Goal: Information Seeking & Learning: Learn about a topic

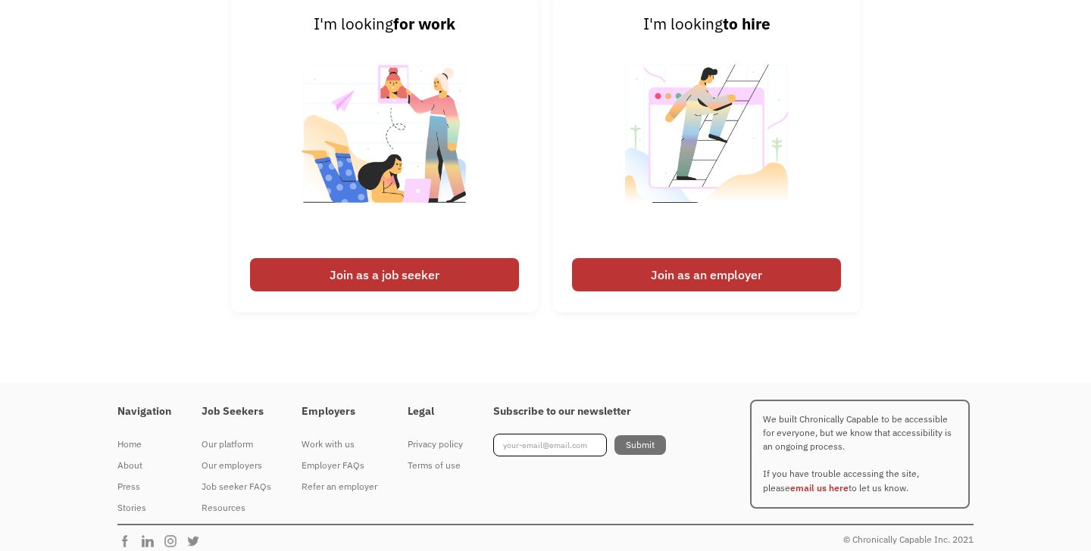
scroll to position [3622, 0]
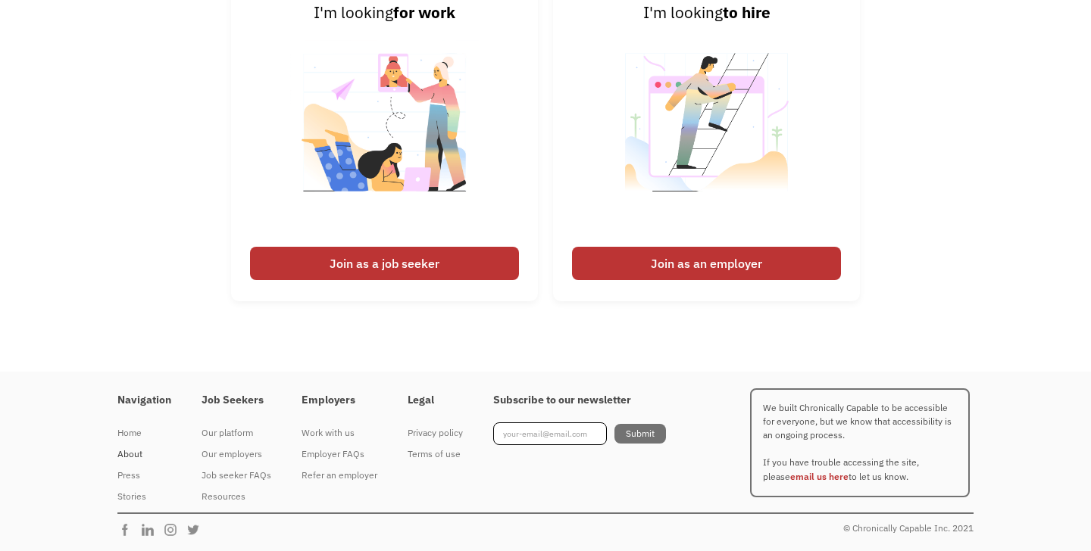
click at [133, 462] on div "About" at bounding box center [144, 454] width 54 height 18
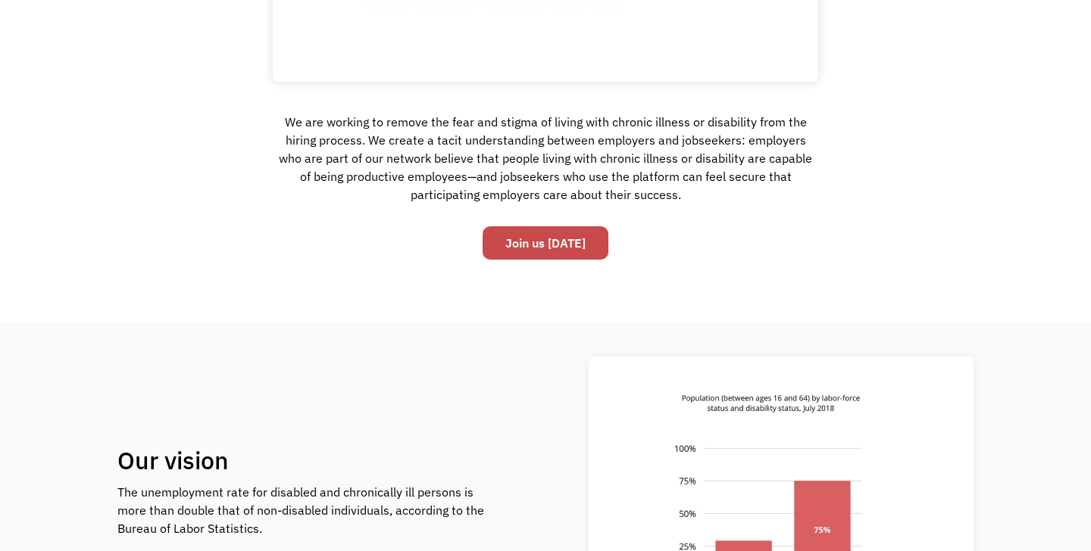
click at [538, 251] on link "Join us [DATE]" at bounding box center [545, 242] width 126 height 33
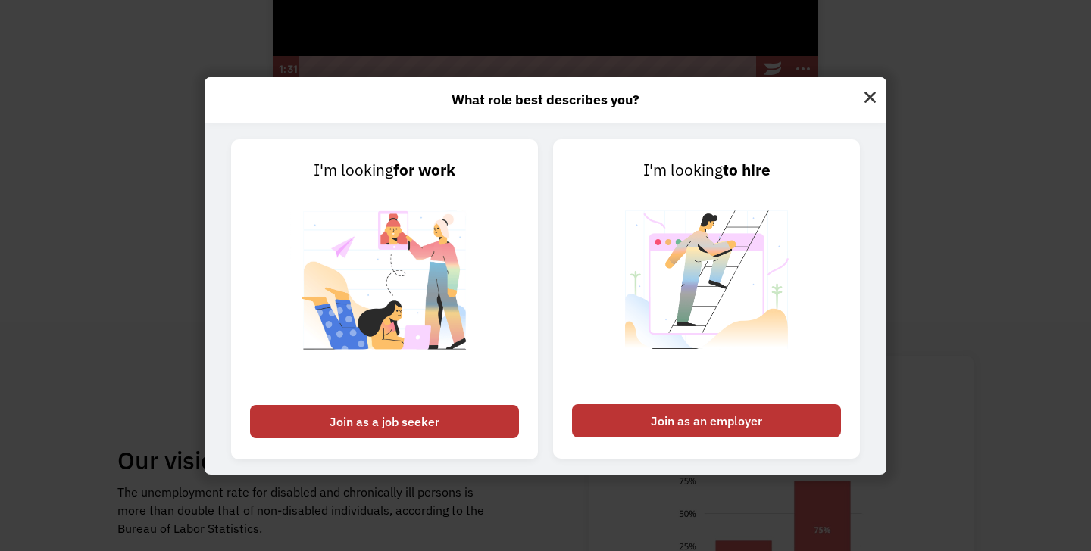
click at [879, 98] on img at bounding box center [870, 95] width 33 height 36
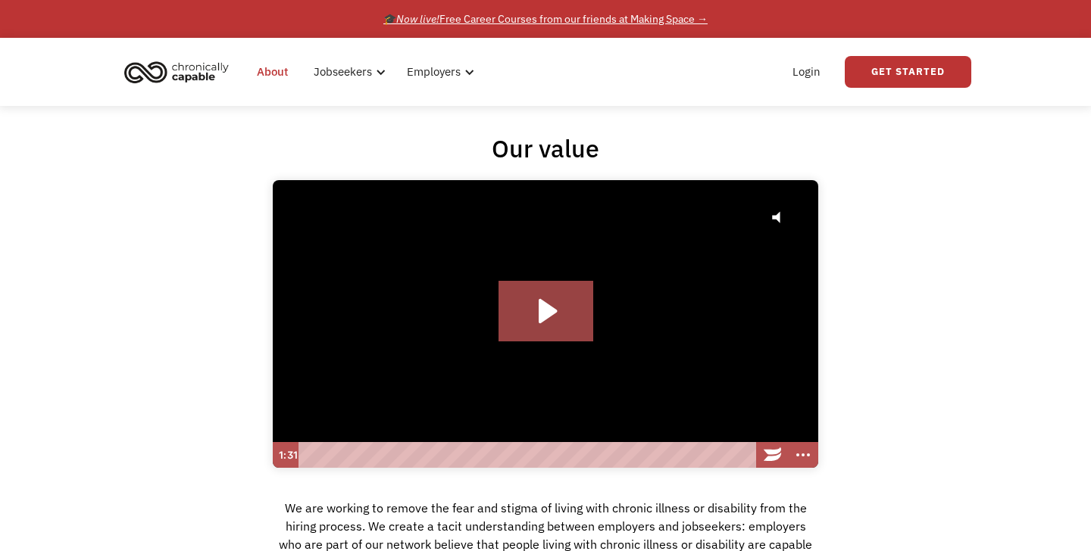
click at [686, 23] on div "🎓 Now live! Free Career Courses from our friends at Making Space →" at bounding box center [545, 19] width 324 height 18
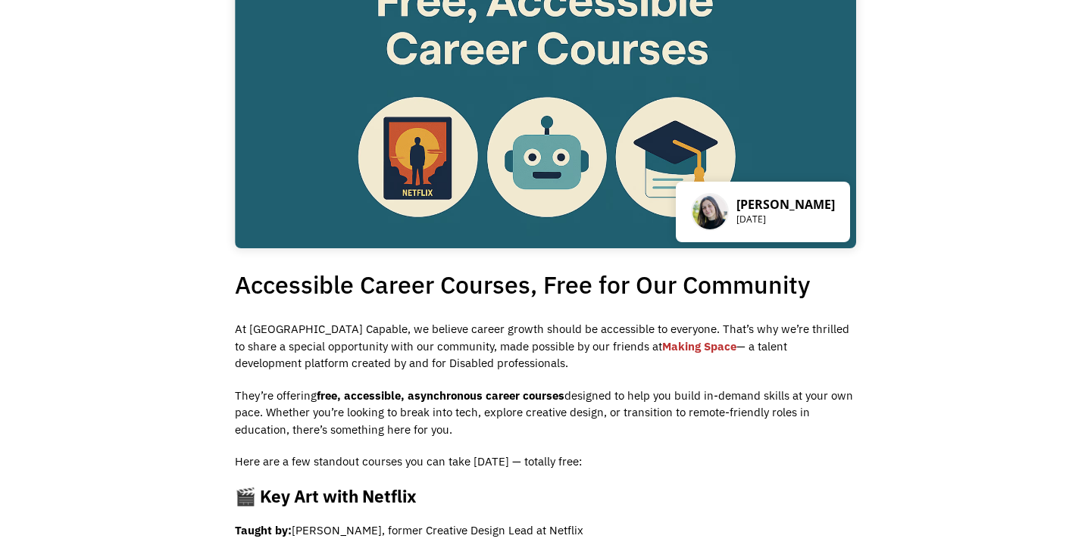
scroll to position [164, 0]
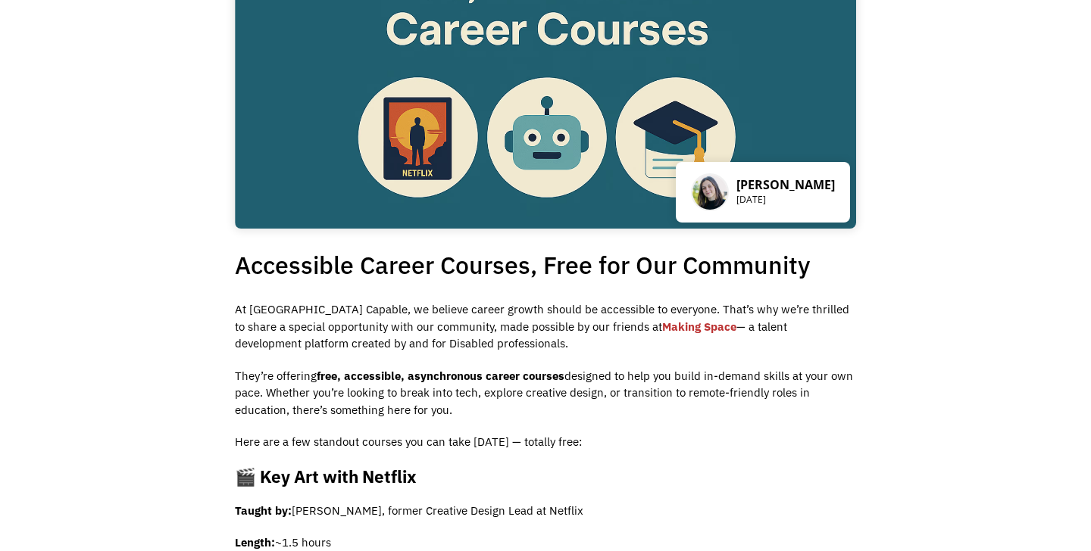
click at [663, 326] on link "Making Space" at bounding box center [699, 327] width 74 height 14
